Goal: Transaction & Acquisition: Purchase product/service

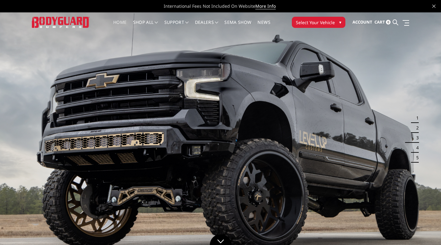
click at [46, 23] on img at bounding box center [61, 22] width 58 height 11
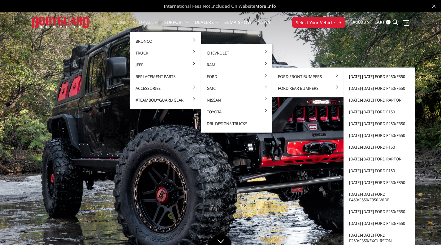
click at [356, 77] on link "[DATE]-[DATE] Ford F250/F350" at bounding box center [379, 77] width 66 height 12
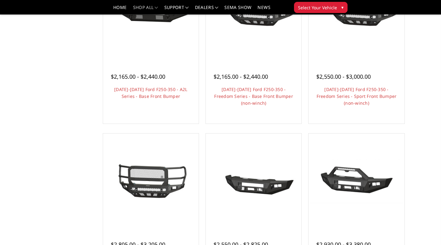
scroll to position [341, 0]
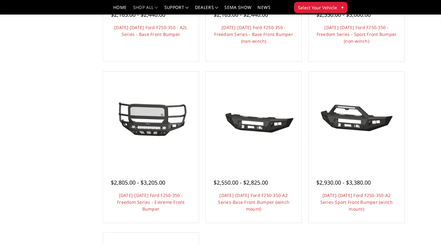
click at [160, 130] on img at bounding box center [151, 119] width 93 height 76
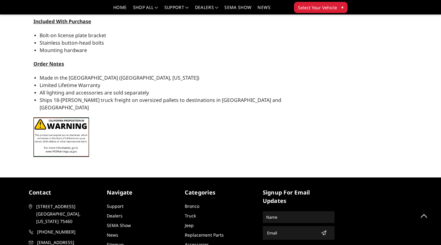
scroll to position [744, 0]
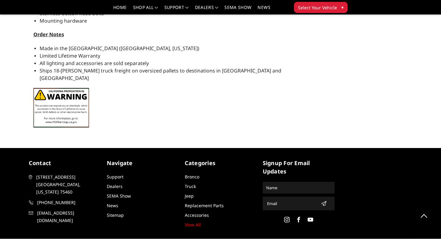
click at [203, 212] on link "Accessories" at bounding box center [197, 215] width 24 height 6
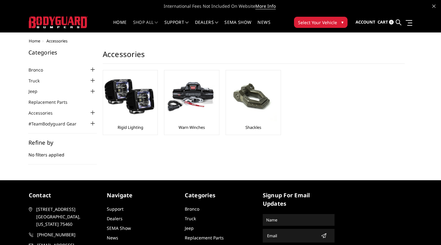
click at [91, 112] on div at bounding box center [92, 112] width 7 height 7
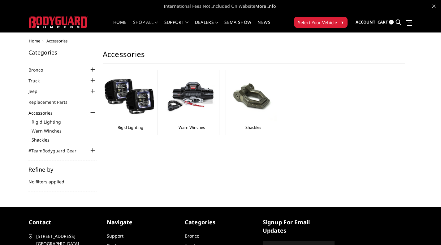
click at [42, 139] on link "Shackles" at bounding box center [64, 140] width 65 height 7
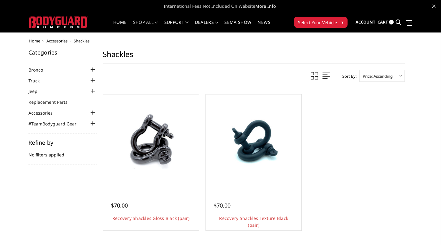
click at [401, 23] on icon at bounding box center [399, 23] width 6 height 6
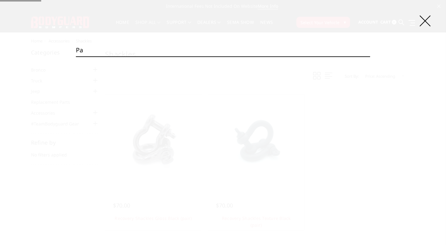
type input "p"
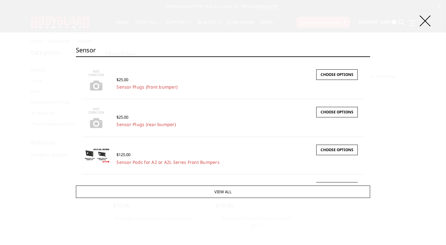
type input "sensor"
click at [144, 85] on link "Sensor Plugs (front bumper)" at bounding box center [146, 87] width 61 height 6
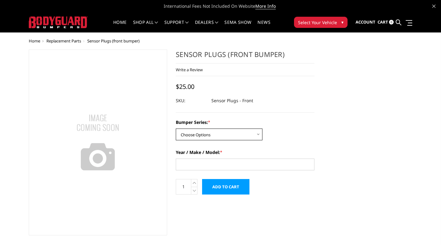
click at [230, 135] on select "Choose Options Freedom Series - truck front (winch) Freedom Series - truck fron…" at bounding box center [219, 135] width 87 height 12
select select "1679"
click at [176, 129] on select "Choose Options Freedom Series - truck front (winch) Freedom Series - truck fron…" at bounding box center [219, 135] width 87 height 12
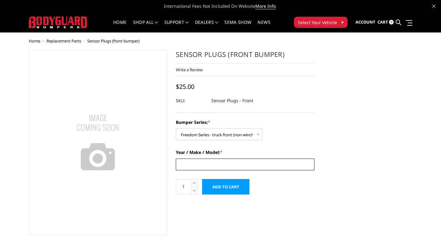
click at [218, 167] on input "Year / Make / Model: *" at bounding box center [245, 165] width 139 height 12
click at [245, 167] on input "Year / Make / Model: *" at bounding box center [245, 165] width 139 height 12
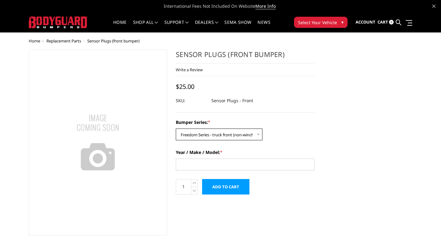
click at [260, 134] on select "Choose Options Freedom Series - truck front (winch) Freedom Series - truck fron…" at bounding box center [219, 135] width 87 height 12
